Goal: Entertainment & Leisure: Consume media (video, audio)

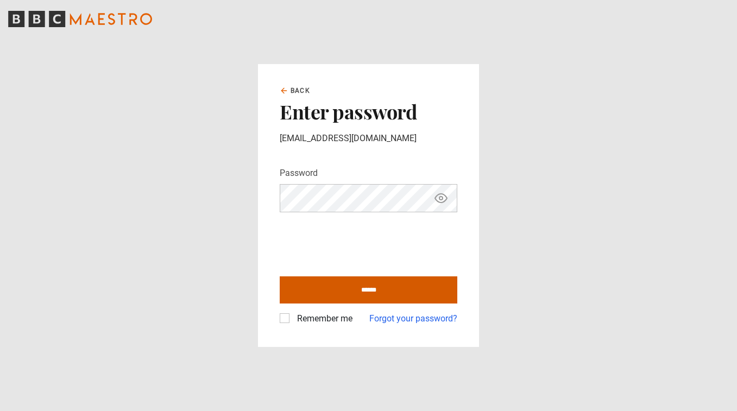
click at [369, 287] on input "******" at bounding box center [368, 289] width 177 height 27
type input "**********"
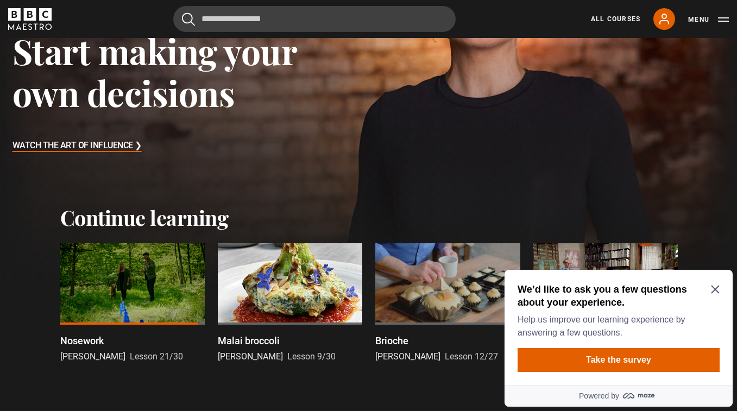
scroll to position [200, 0]
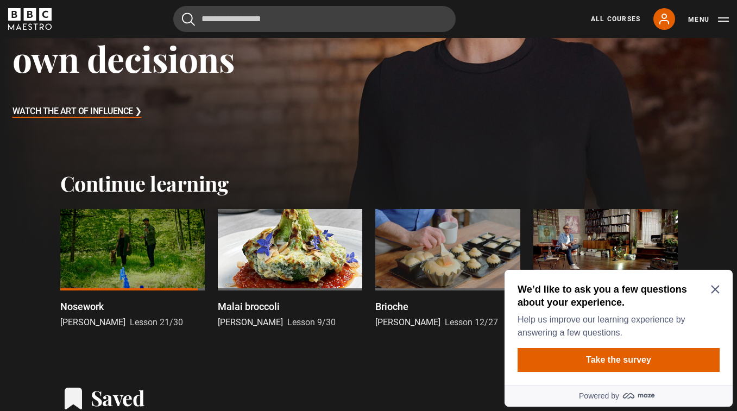
click at [716, 289] on icon "Close Maze Prompt" at bounding box center [714, 289] width 9 height 9
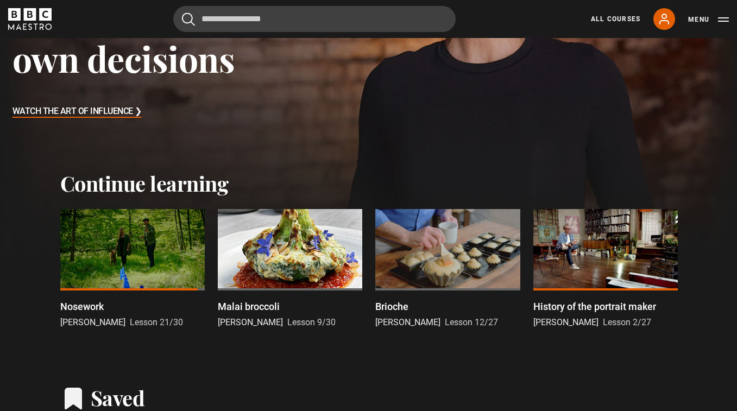
click at [456, 259] on div at bounding box center [447, 249] width 144 height 81
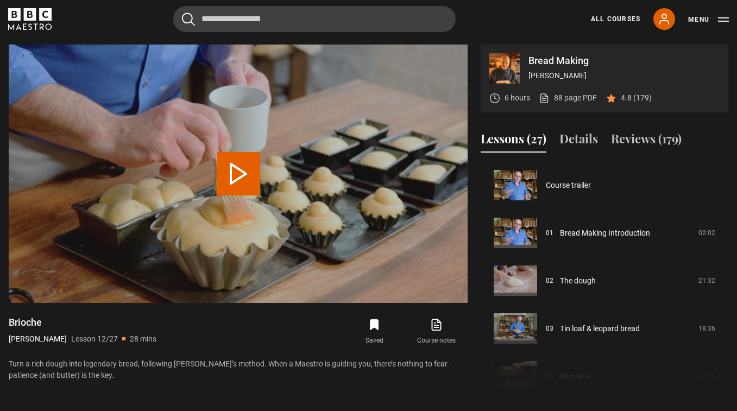
scroll to position [525, 0]
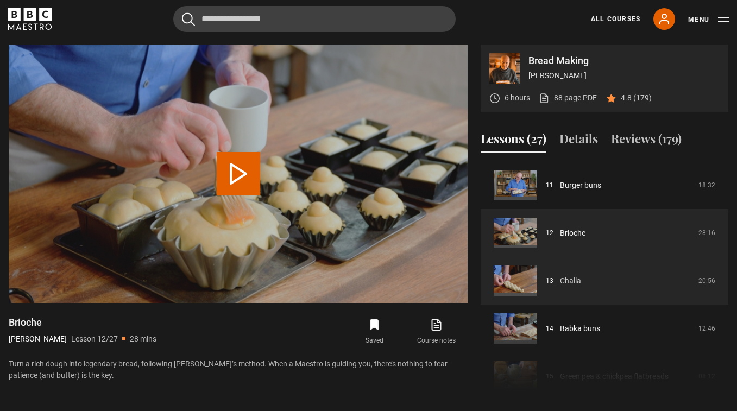
click at [564, 278] on link "Challa" at bounding box center [570, 280] width 21 height 11
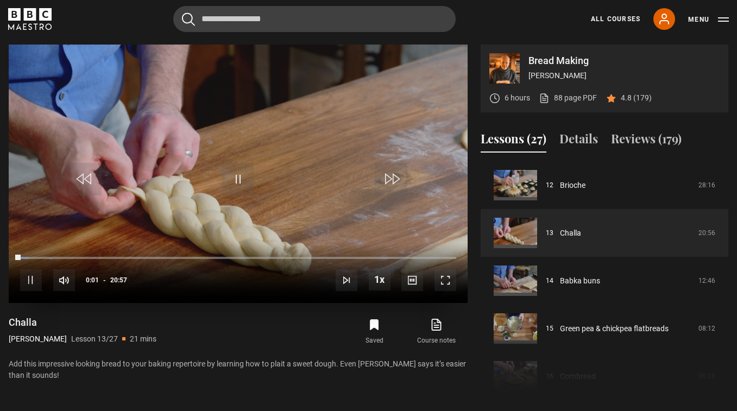
click at [441, 280] on span "Video Player" at bounding box center [445, 280] width 22 height 22
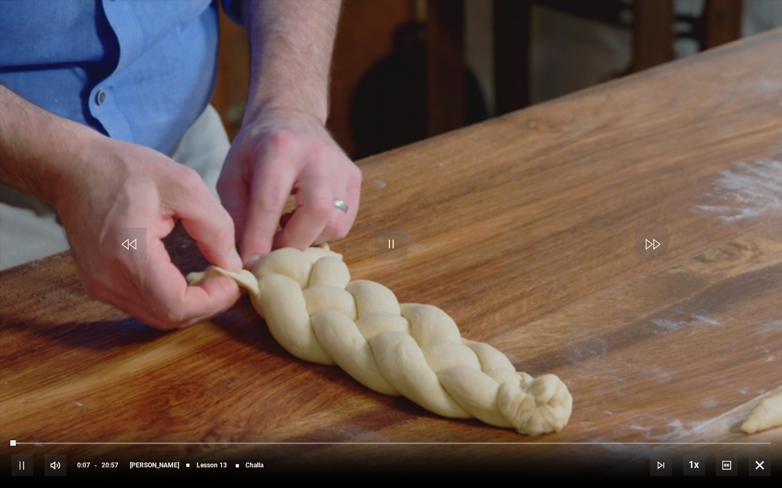
click at [736, 135] on video "Video Player" at bounding box center [391, 244] width 782 height 488
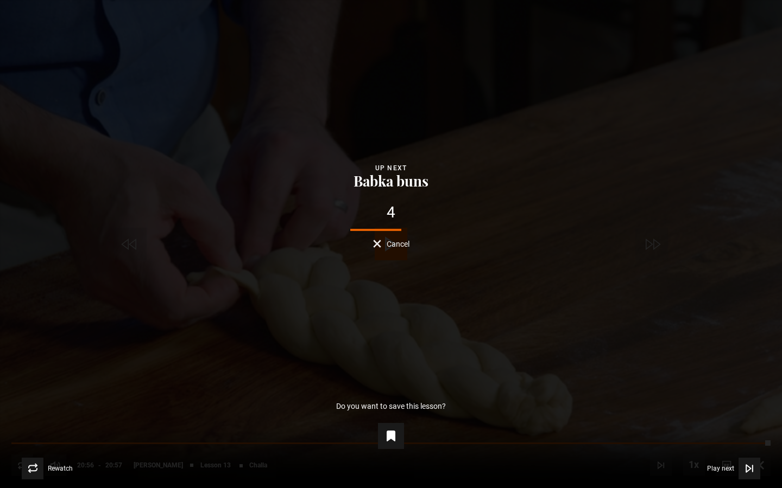
click at [396, 245] on span "Cancel" at bounding box center [397, 244] width 23 height 8
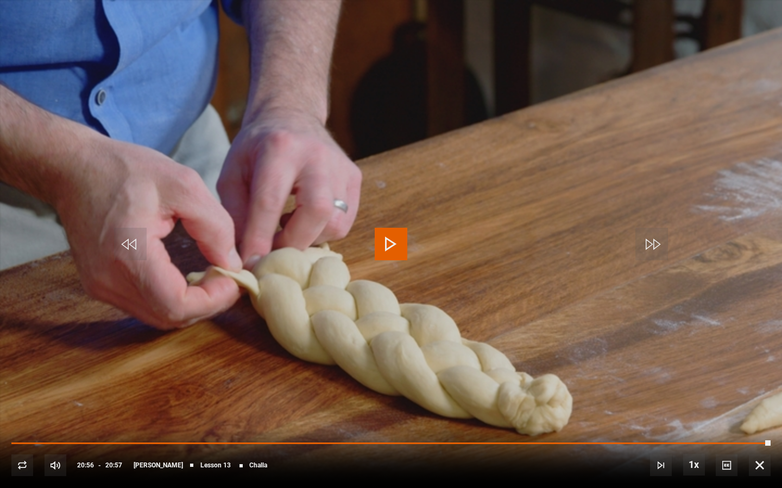
click at [736, 410] on span "Video Player" at bounding box center [759, 466] width 22 height 22
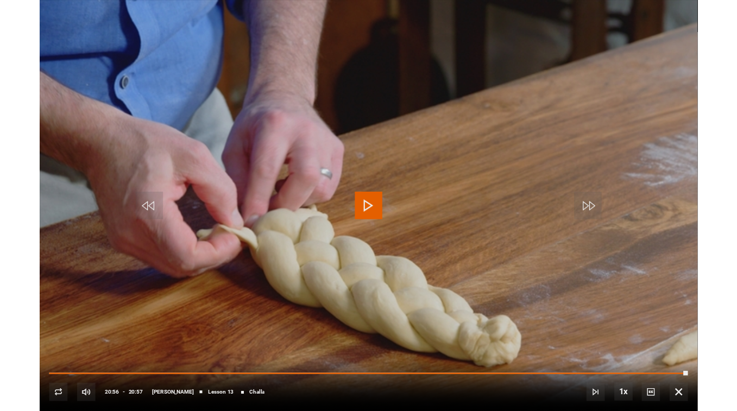
scroll to position [479, 0]
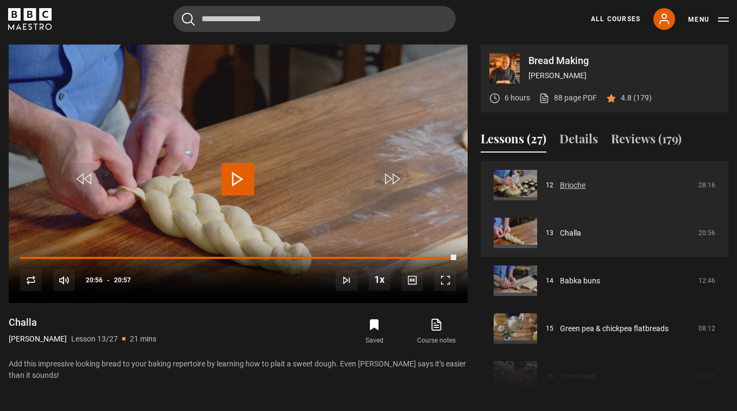
click at [569, 180] on link "Brioche" at bounding box center [573, 185] width 26 height 11
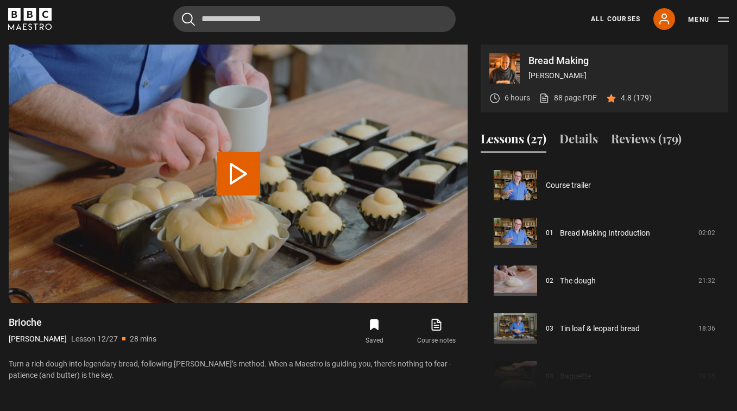
scroll to position [525, 0]
